Goal: Communication & Community: Answer question/provide support

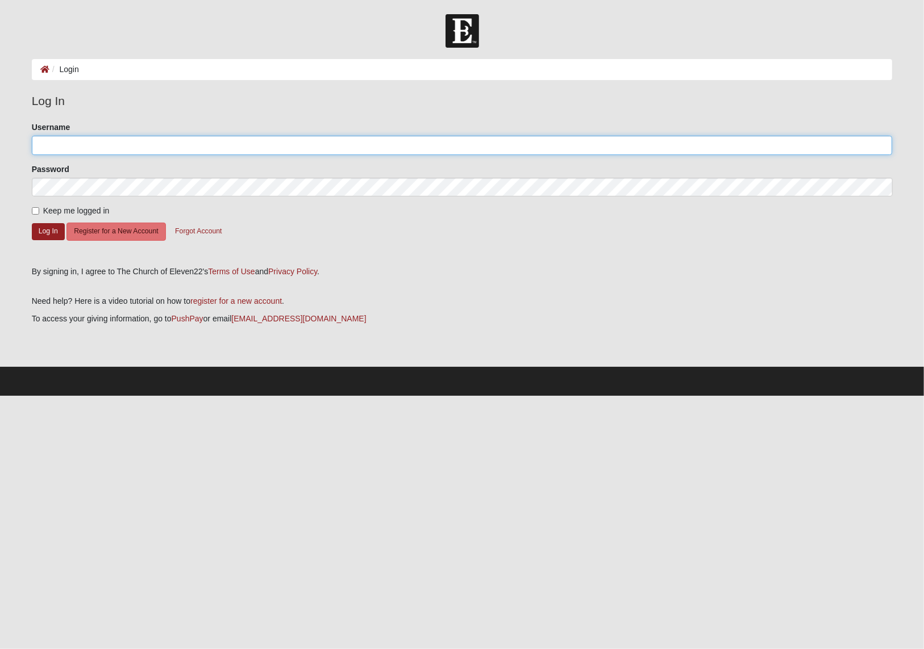
click at [102, 147] on input "Username" at bounding box center [462, 145] width 861 height 19
type input "rbuckland@mansoncc.com"
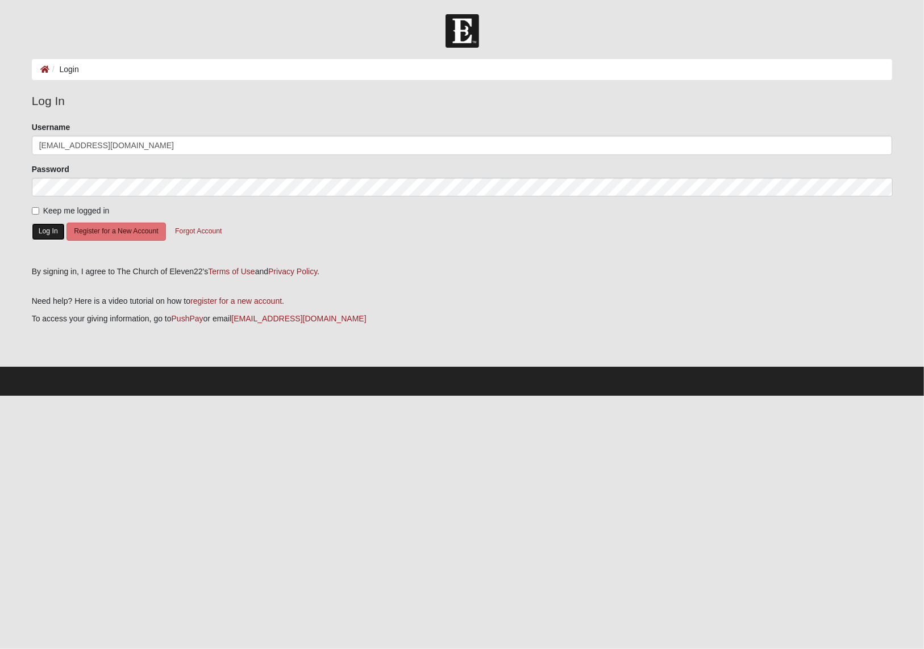
click at [40, 229] on button "Log In" at bounding box center [48, 231] width 33 height 16
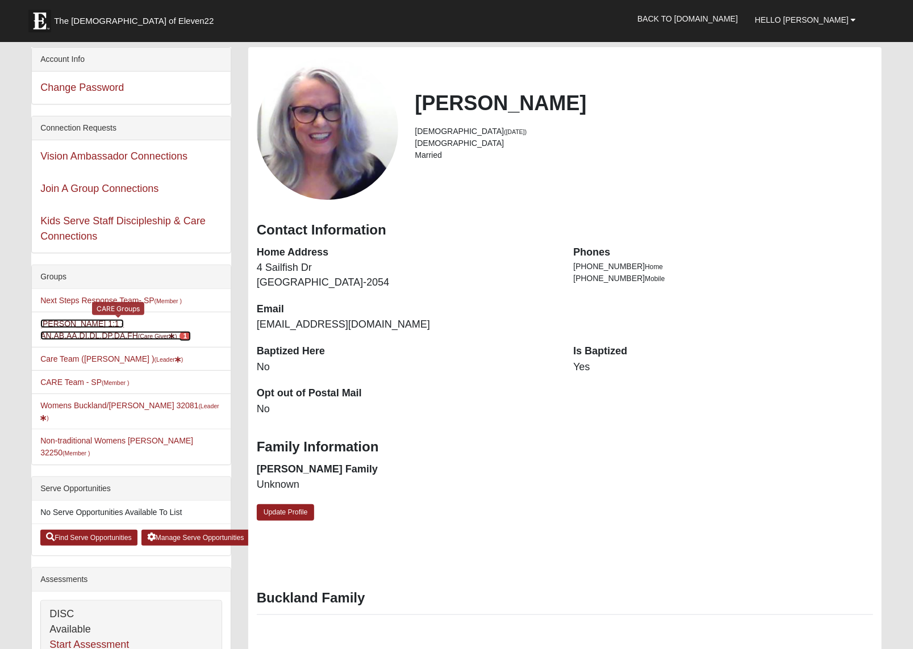
click at [89, 334] on link "[PERSON_NAME] 1:1 -AN,AB,AA,DI,DL,DP,DA,FH (Care Giver ) 1" at bounding box center [115, 329] width 151 height 21
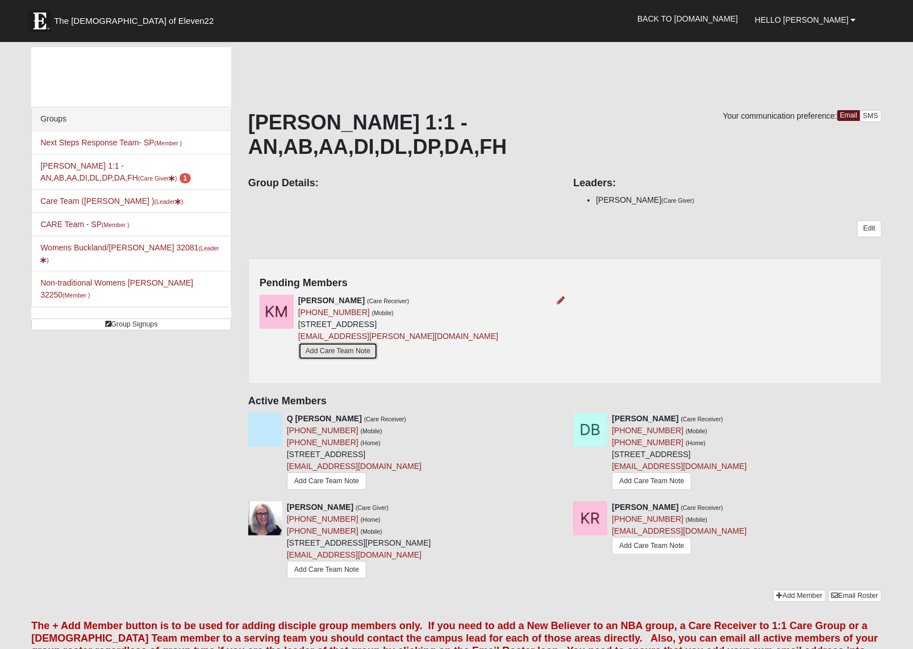
click at [356, 347] on link "Add Care Team Note" at bounding box center [338, 352] width 80 height 18
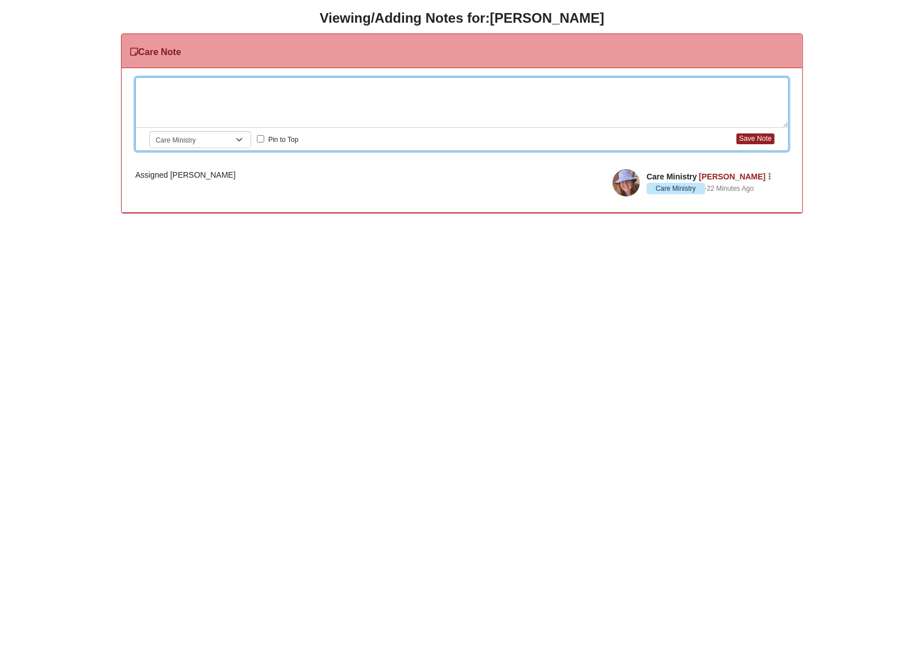
click at [228, 91] on div at bounding box center [462, 103] width 652 height 50
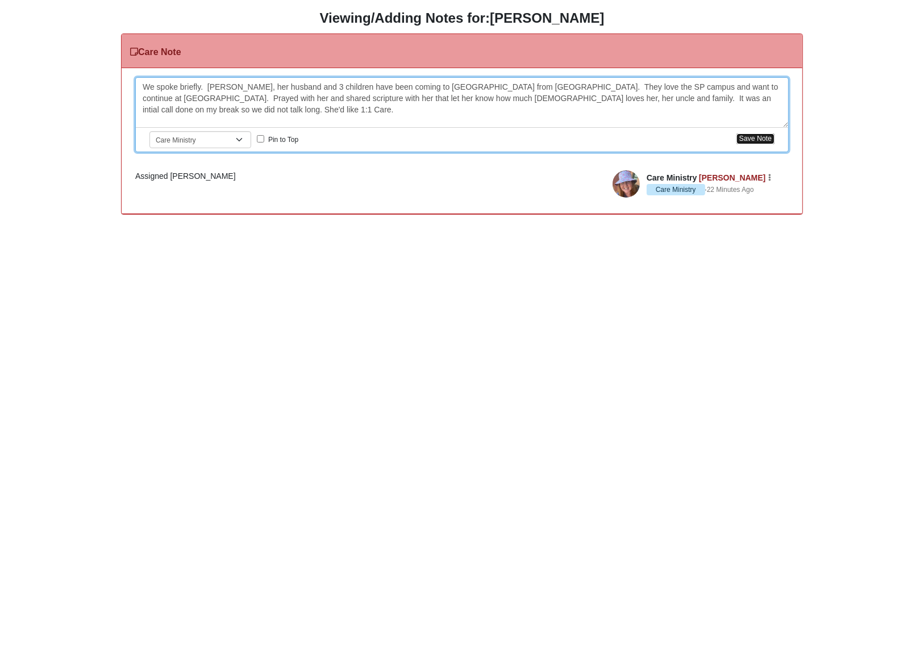
click at [761, 140] on button "Save Note" at bounding box center [755, 139] width 38 height 11
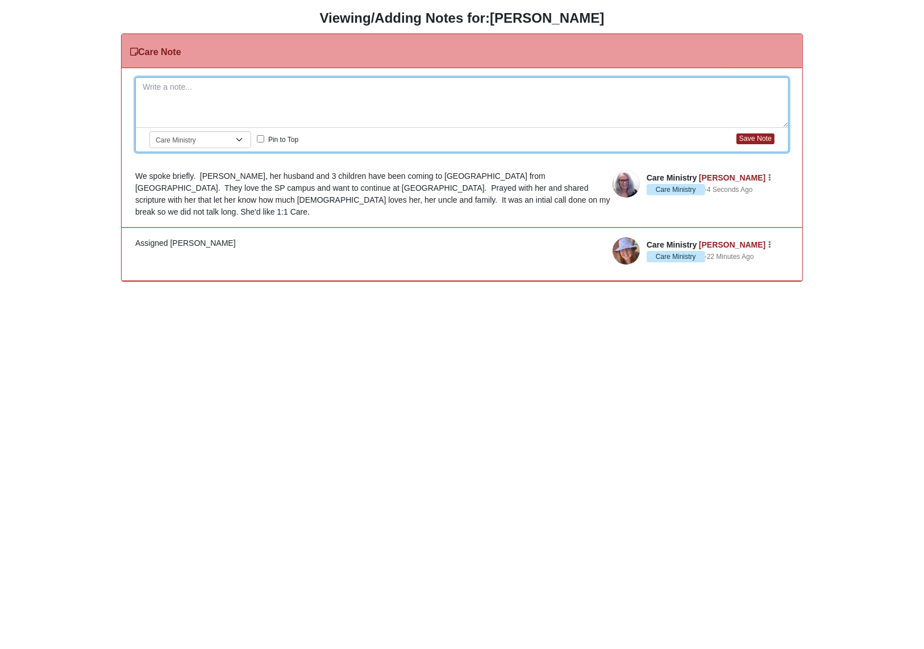
click at [666, 293] on html "HTML Content Viewing/Adding Notes for: Kayla McKinnon Care Note Please correct …" at bounding box center [462, 146] width 924 height 293
